Goal: Use online tool/utility: Utilize a website feature to perform a specific function

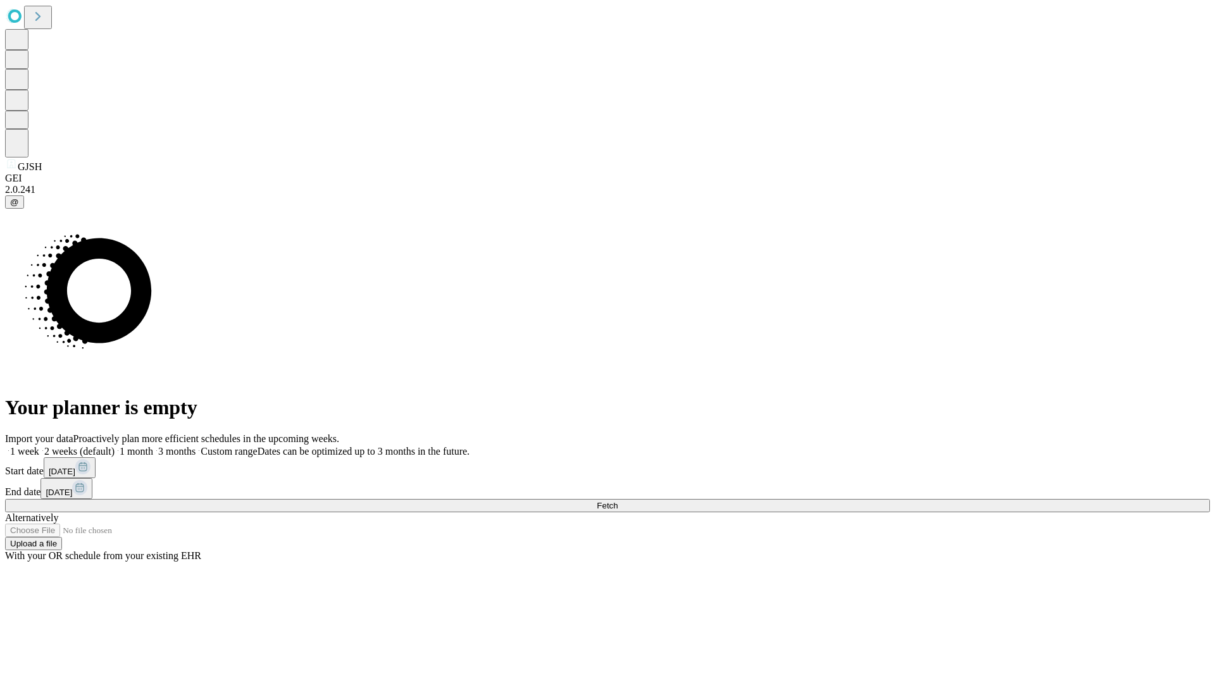
click at [618, 501] on span "Fetch" at bounding box center [607, 505] width 21 height 9
